Goal: Find contact information: Find contact information

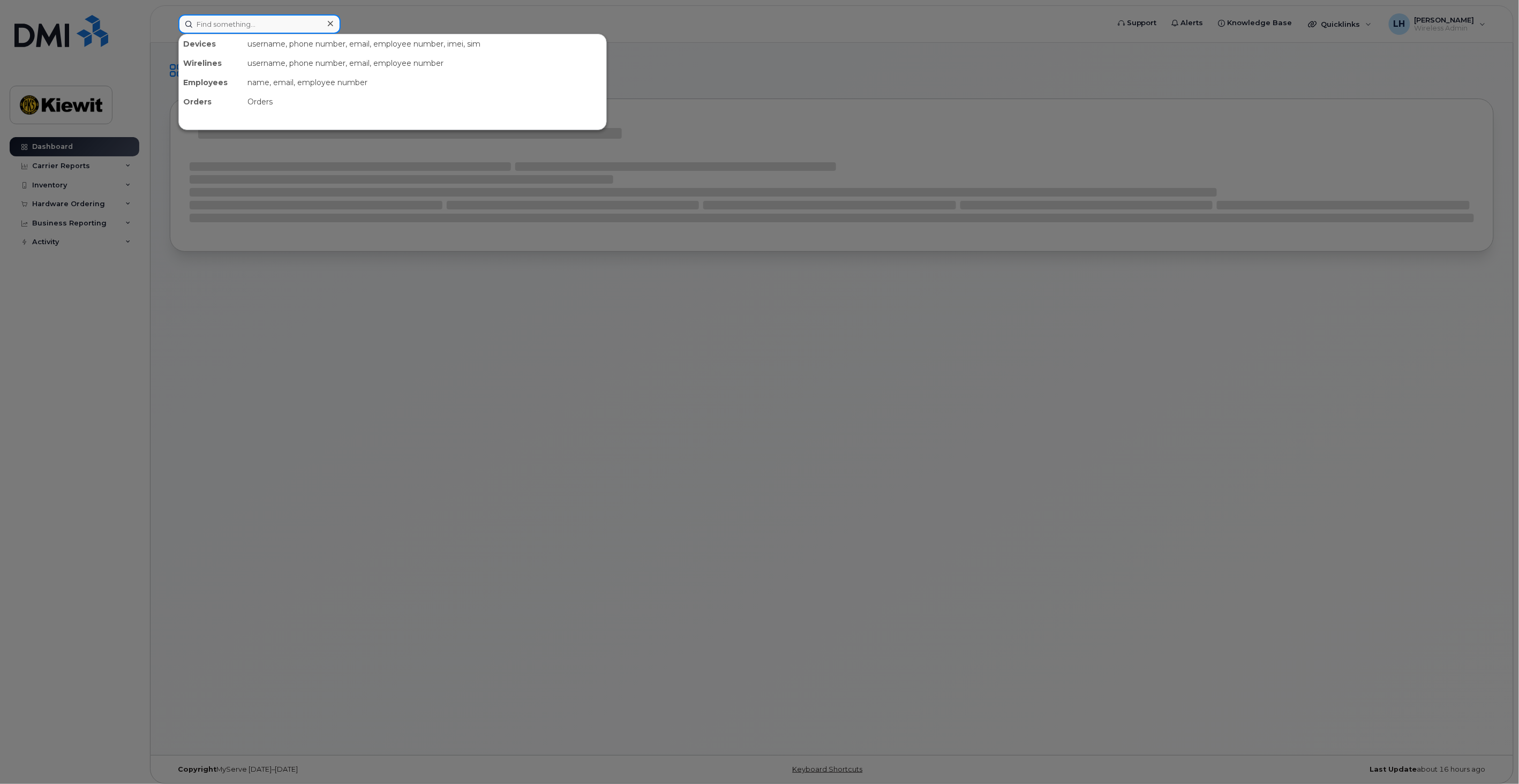
click at [238, 23] on input at bounding box center [260, 24] width 162 height 20
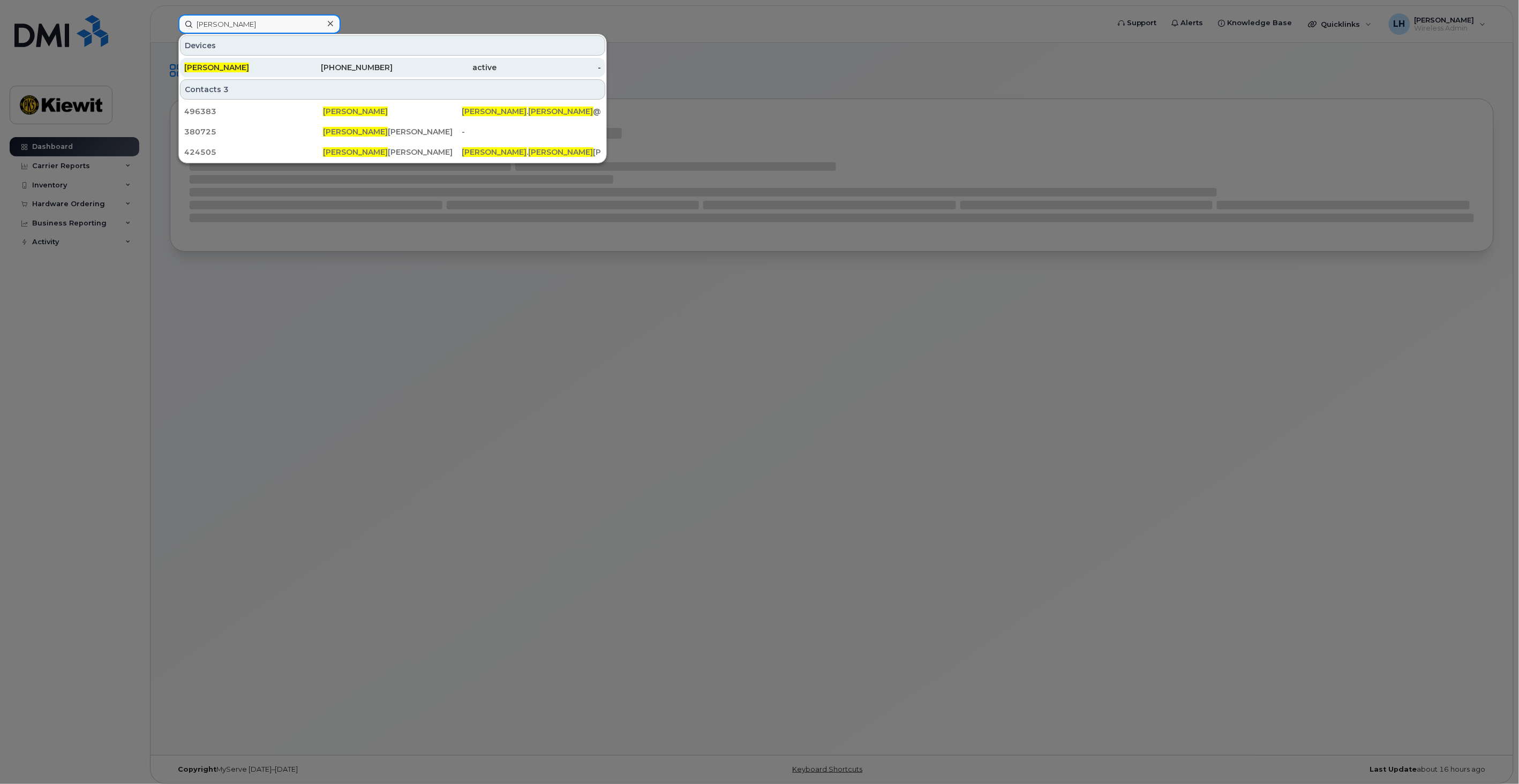
type input "JOnathan Ayala"
click at [264, 64] on div "[PERSON_NAME]" at bounding box center [236, 67] width 104 height 11
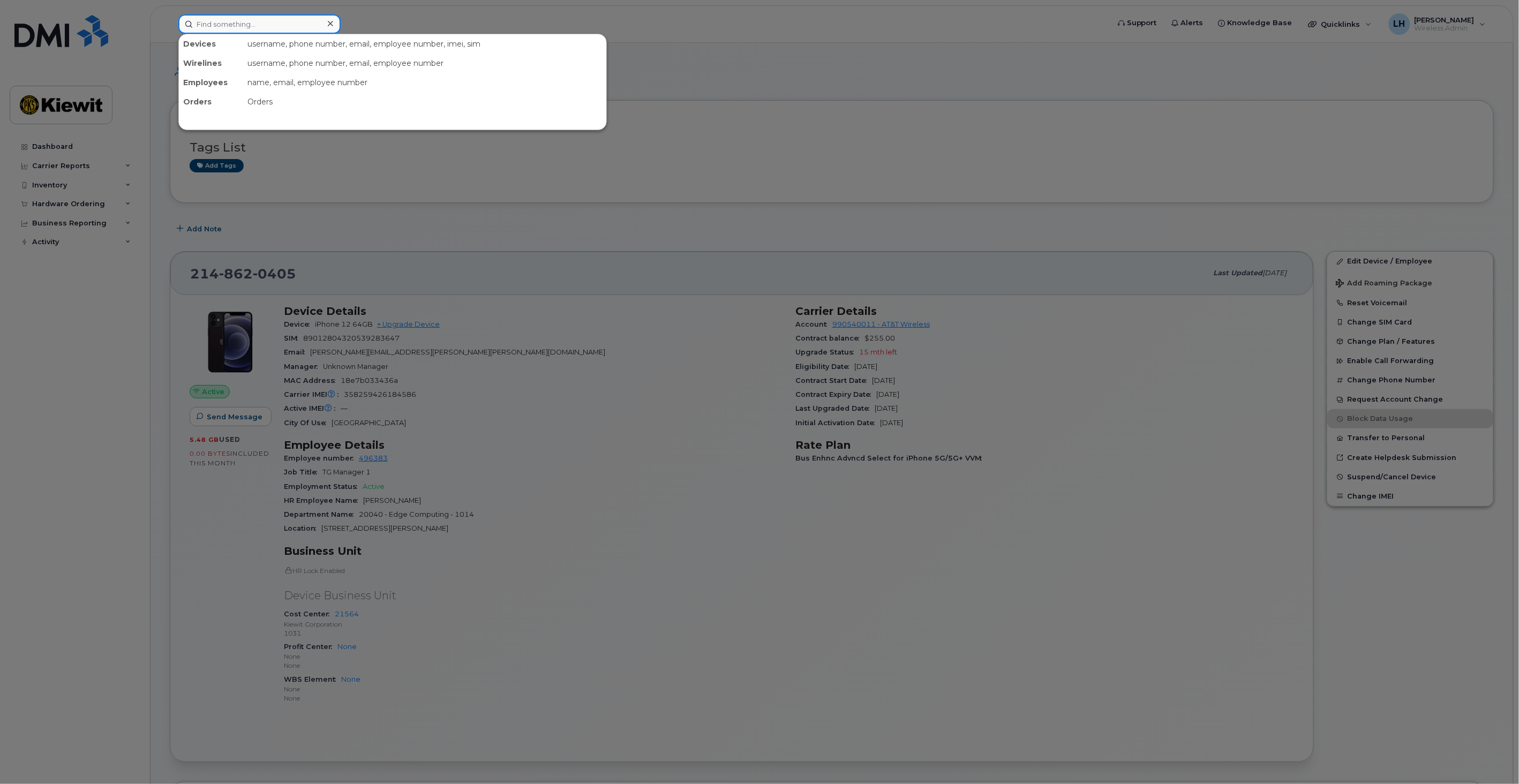
click at [250, 22] on input at bounding box center [260, 24] width 162 height 20
paste input "[PERSON_NAME]"
type input "[PERSON_NAME]"
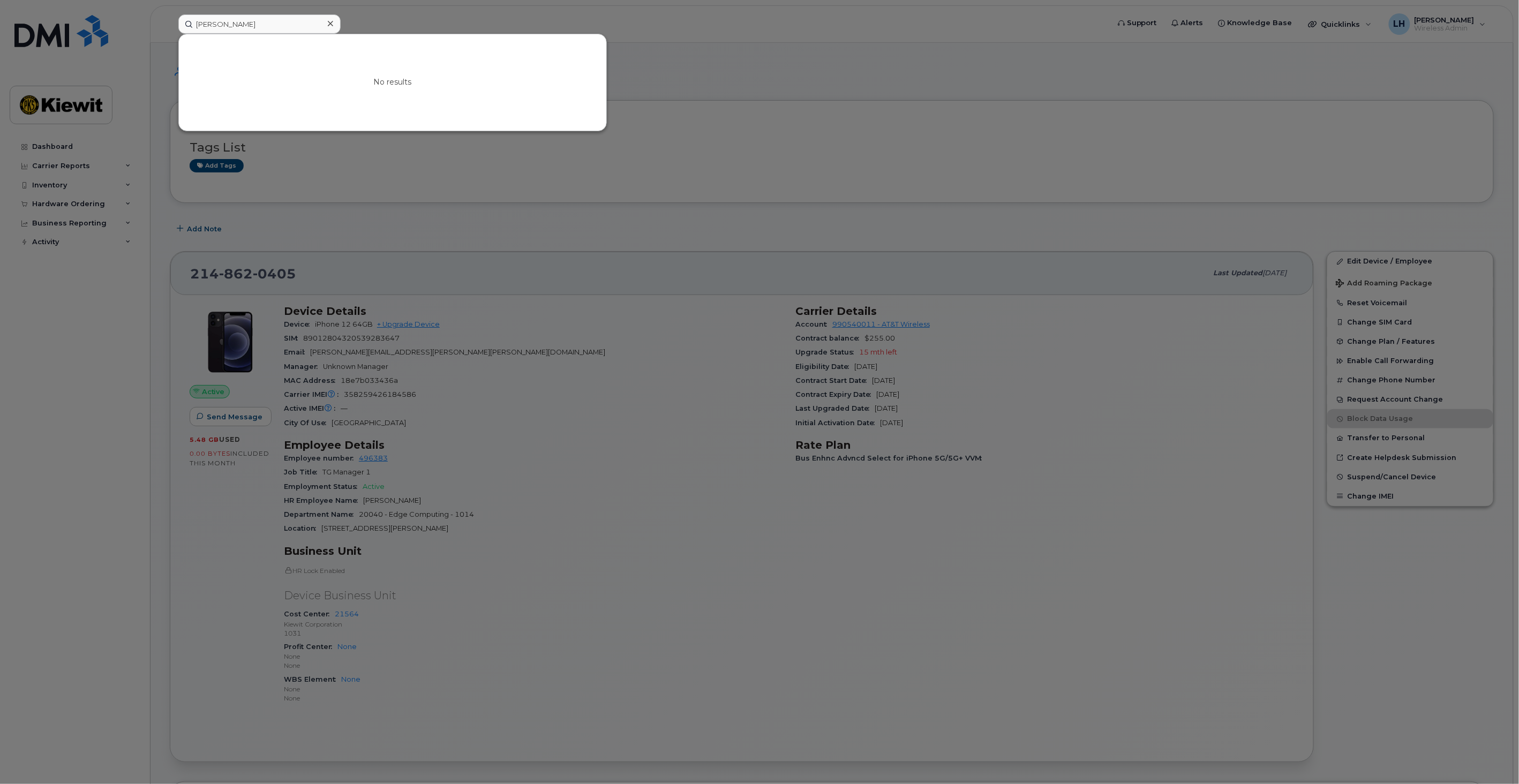
click at [1310, 600] on div at bounding box center [759, 392] width 1519 height 784
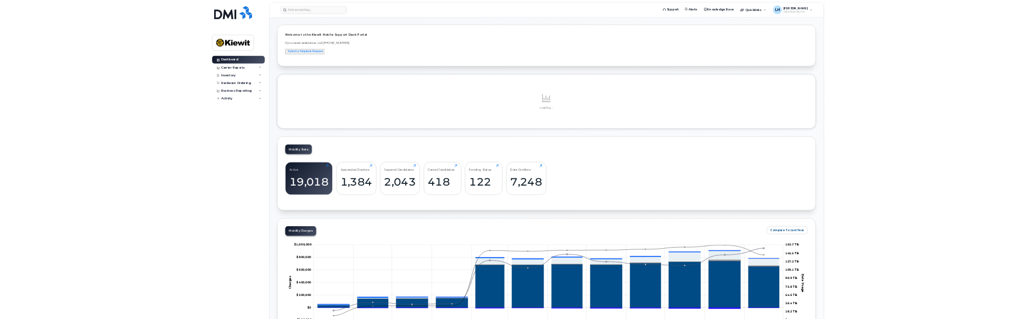
scroll to position [61, 0]
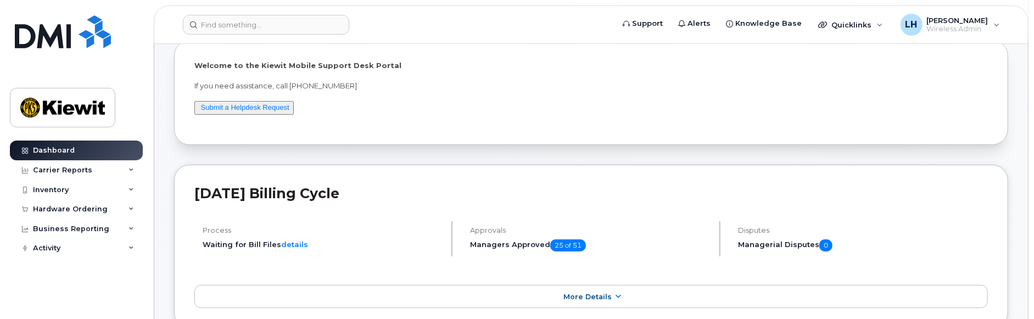
click at [607, 43] on div "Welcome to the Kiewit Mobile Support Desk Portal If you need assistance, call 8…" at bounding box center [591, 92] width 834 height 105
click at [475, 89] on p "If you need assistance, call 877-886-7778" at bounding box center [590, 86] width 793 height 10
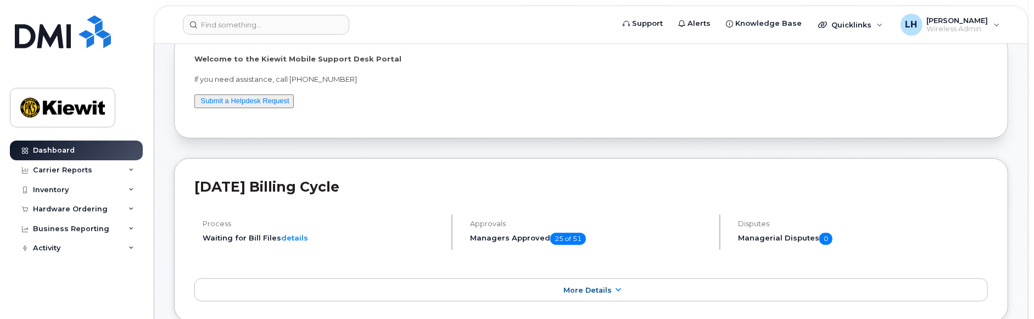
scroll to position [0, 0]
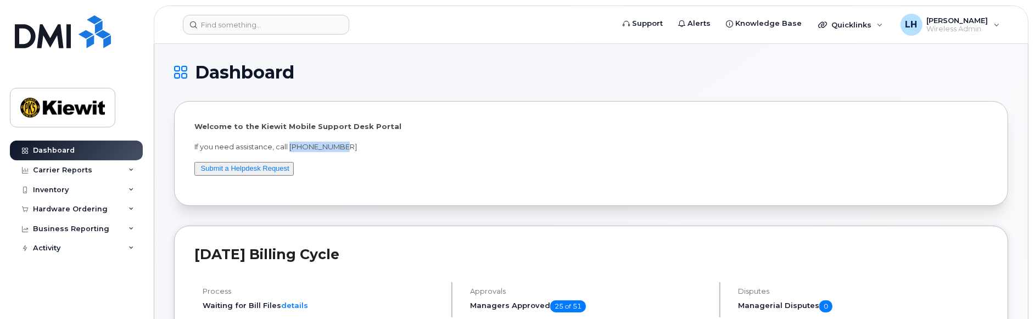
drag, startPoint x: 333, startPoint y: 146, endPoint x: 292, endPoint y: 147, distance: 41.2
click at [292, 147] on p "If you need assistance, call 877-886-7778" at bounding box center [590, 147] width 793 height 10
copy p "877-886-7778"
